Goal: Task Accomplishment & Management: Manage account settings

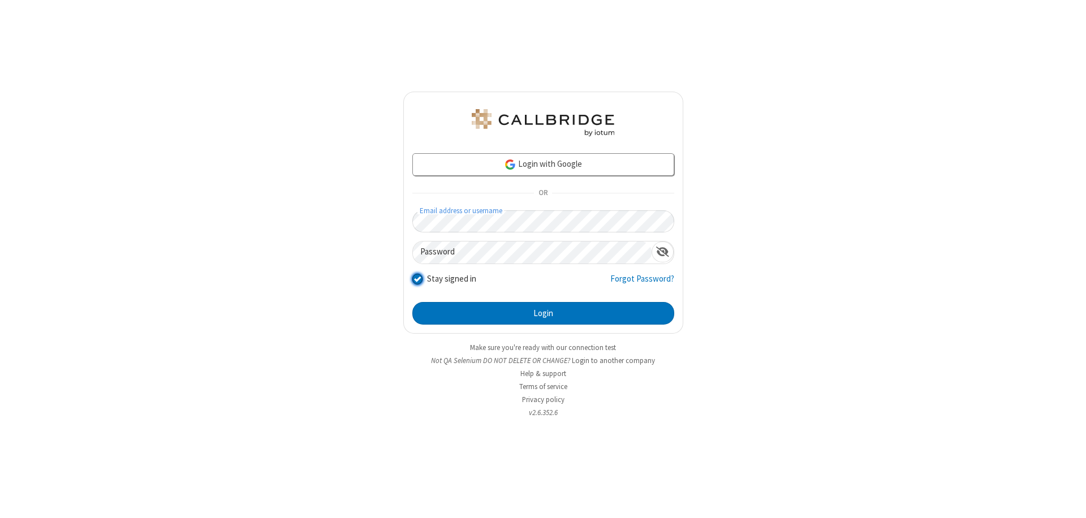
click at [417, 278] on input "Stay signed in" at bounding box center [417, 279] width 11 height 12
checkbox input "false"
click at [543, 313] on button "Login" at bounding box center [543, 313] width 262 height 23
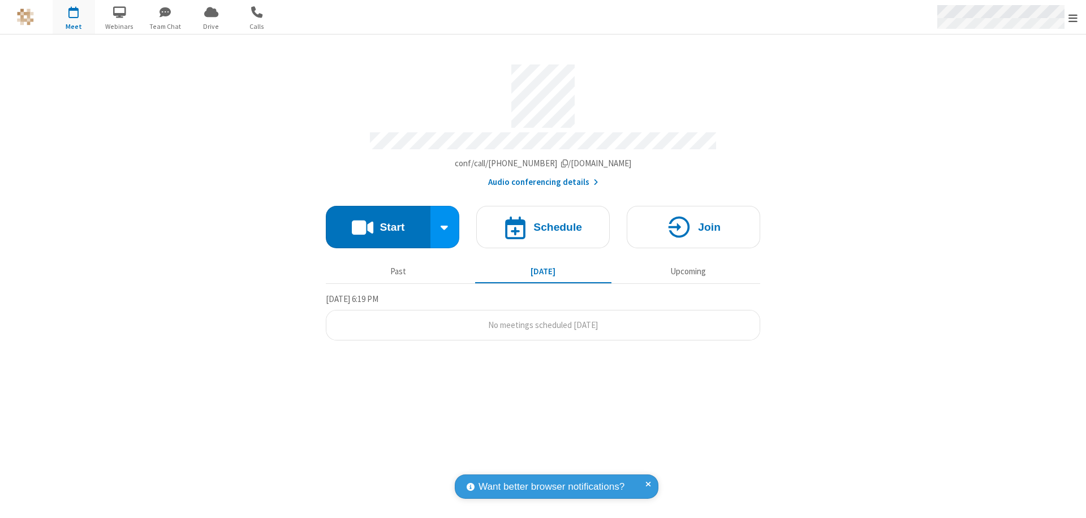
click at [1073, 17] on span "Open menu" at bounding box center [1072, 17] width 9 height 11
